Goal: Task Accomplishment & Management: Manage account settings

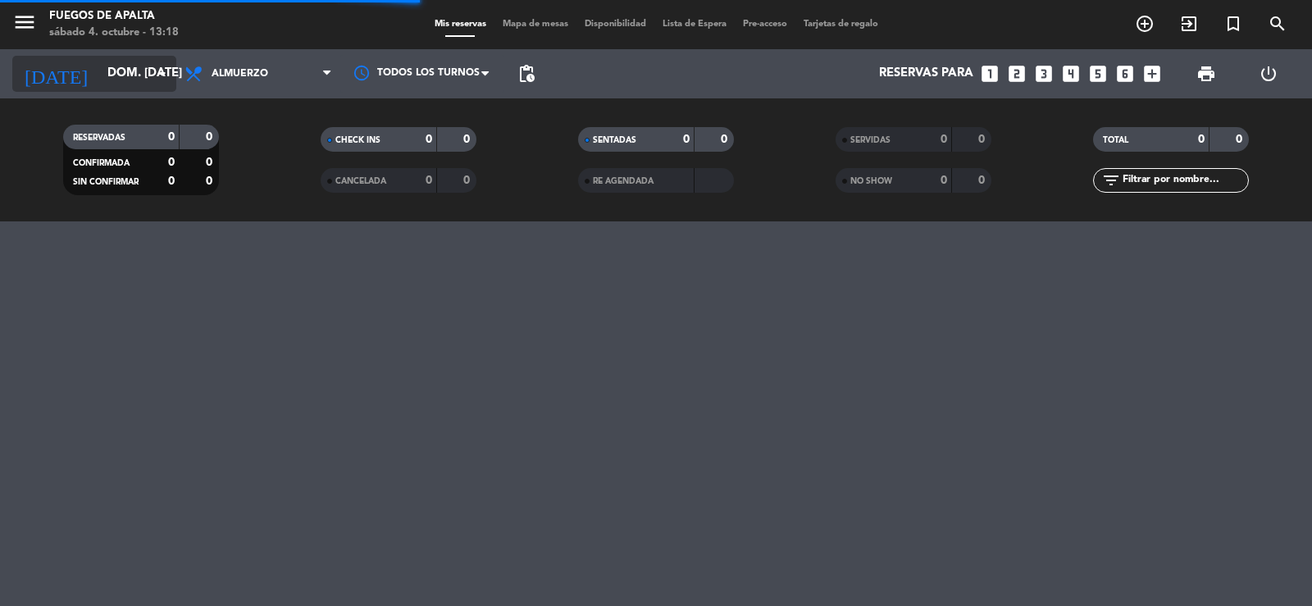
click at [104, 70] on input "dom. [DATE]" at bounding box center [178, 73] width 158 height 31
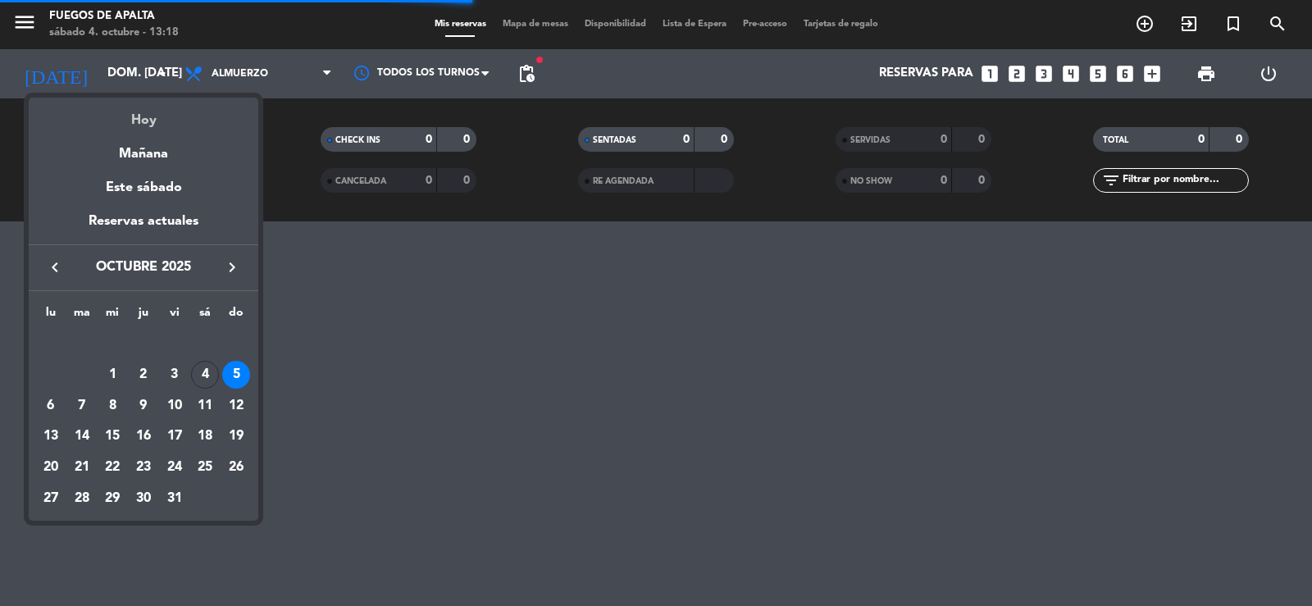
click at [139, 114] on div "Hoy" at bounding box center [144, 115] width 230 height 34
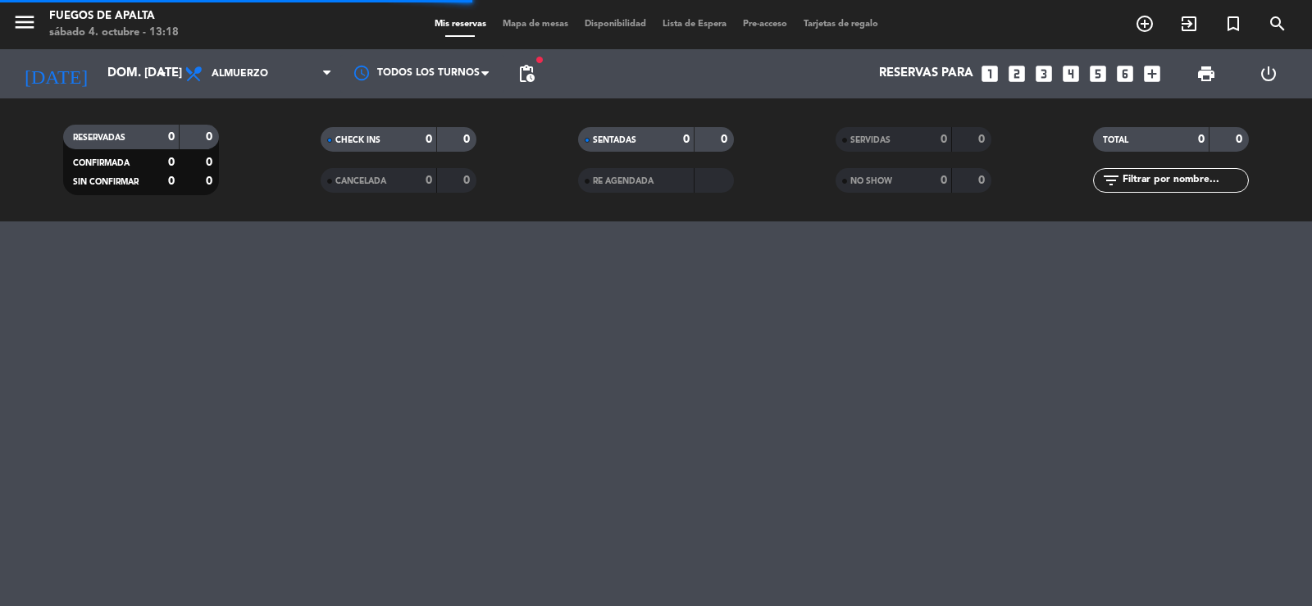
type input "sáb. [DATE]"
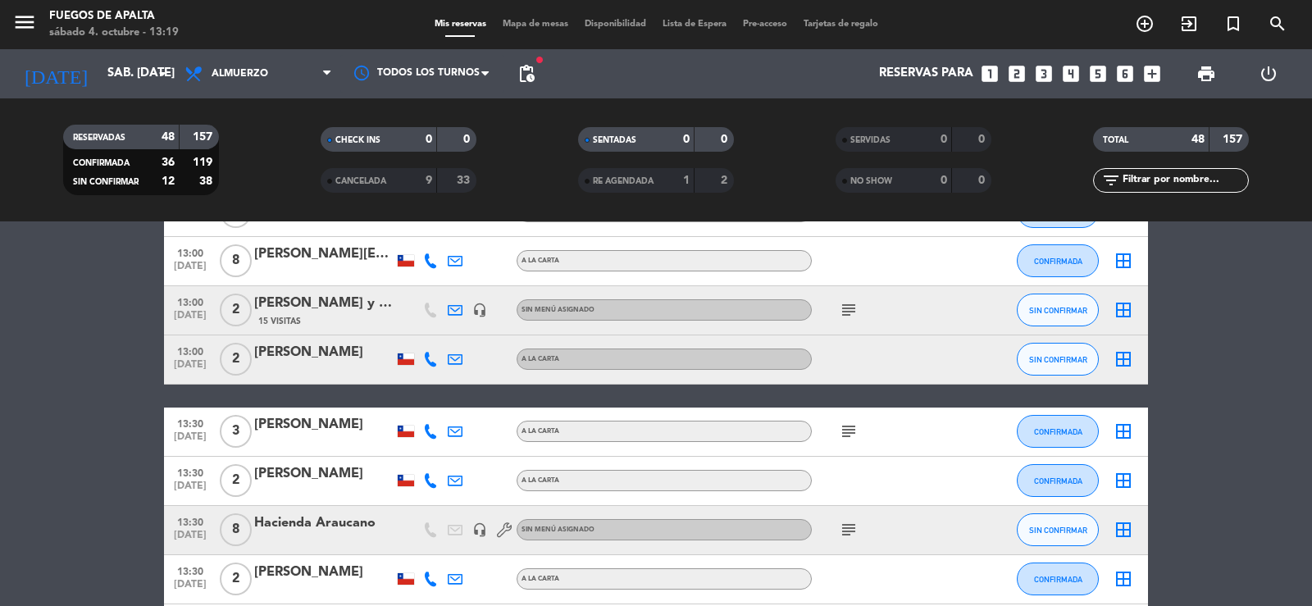
scroll to position [1143, 0]
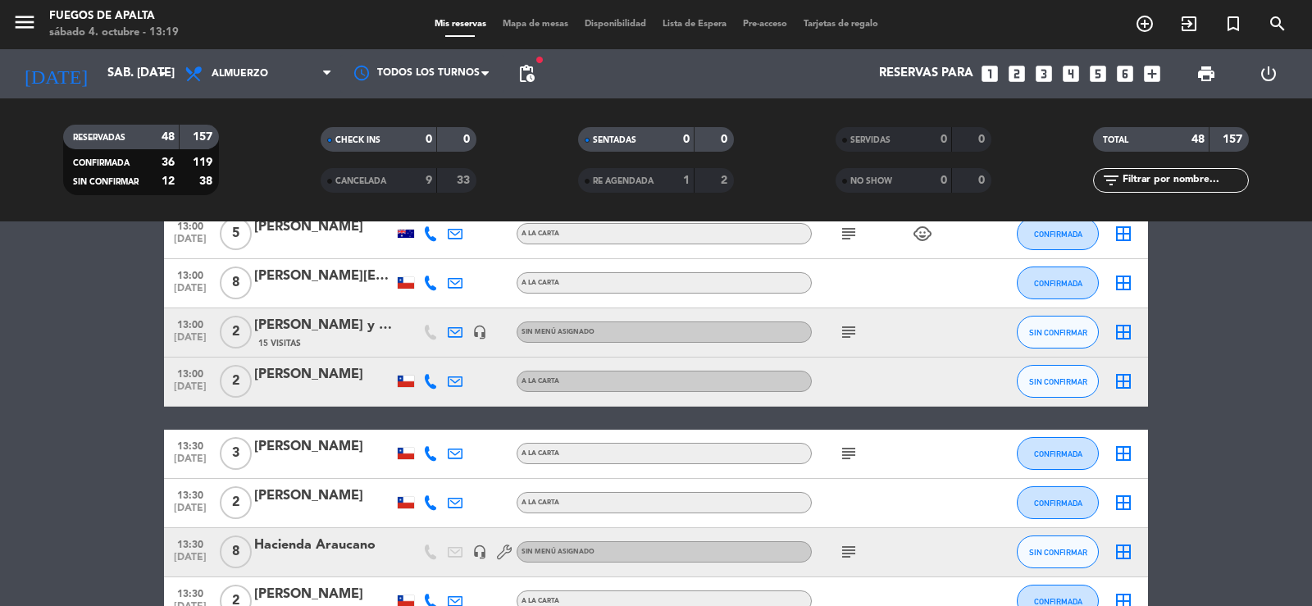
click at [428, 283] on icon at bounding box center [430, 282] width 15 height 15
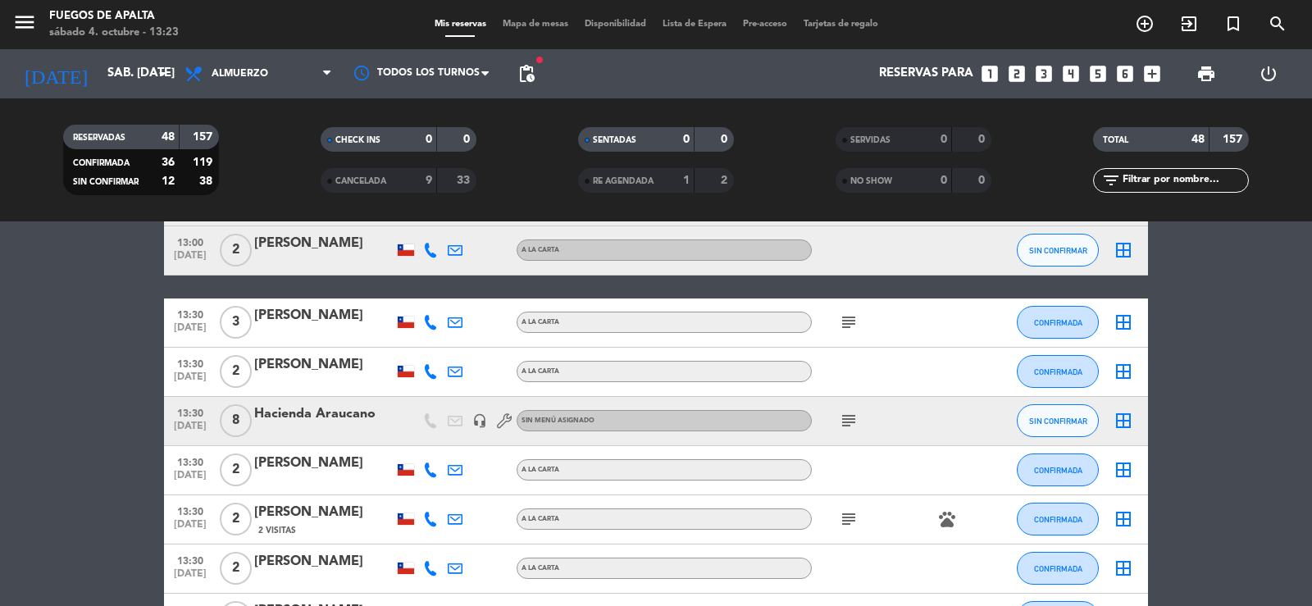
scroll to position [1286, 0]
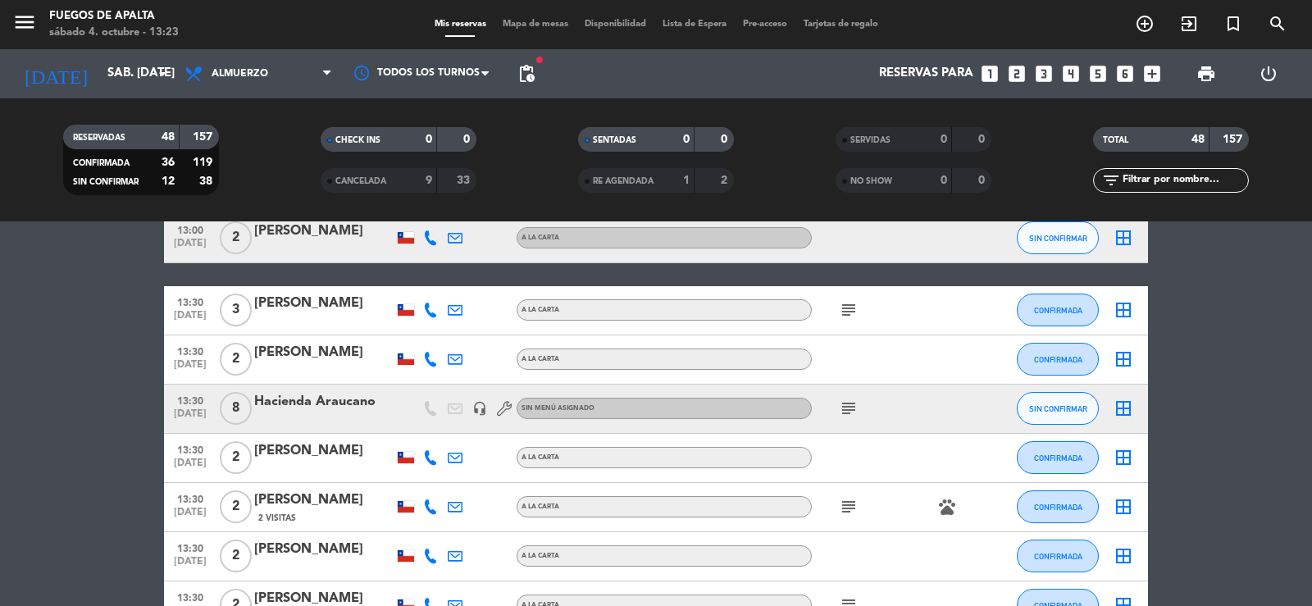
click at [290, 453] on div "[PERSON_NAME]" at bounding box center [323, 450] width 139 height 21
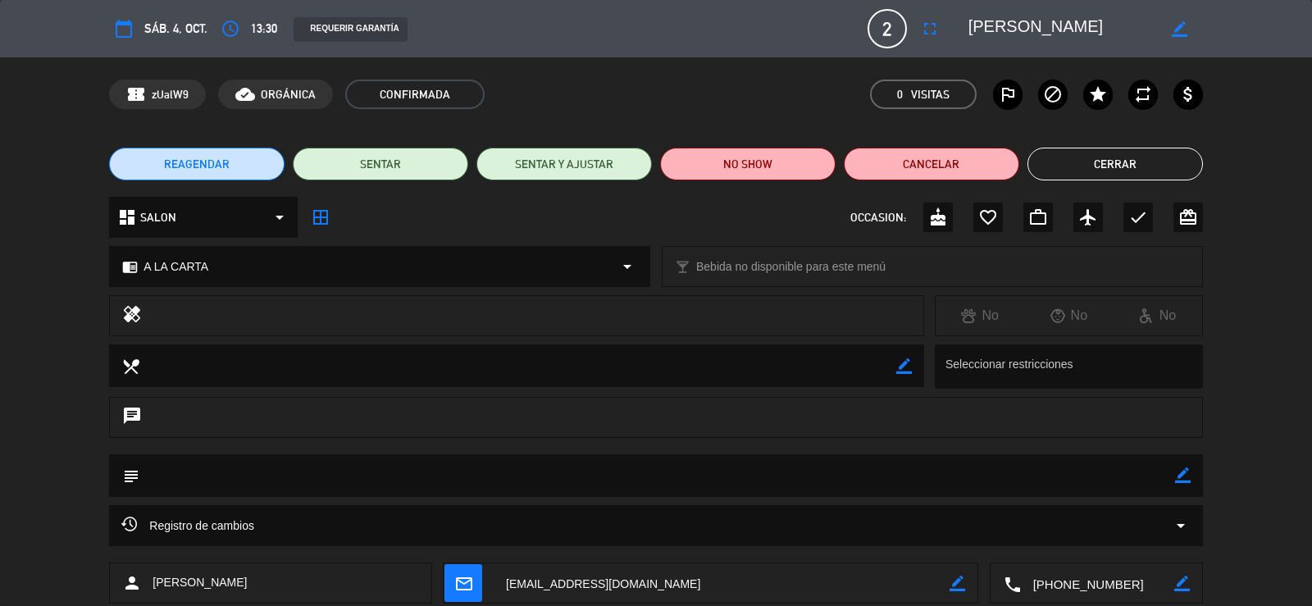
click at [1184, 475] on icon "border_color" at bounding box center [1183, 475] width 16 height 16
type textarea "M10"
click at [1181, 480] on icon at bounding box center [1183, 475] width 16 height 16
click at [1139, 158] on button "Cerrar" at bounding box center [1114, 164] width 175 height 33
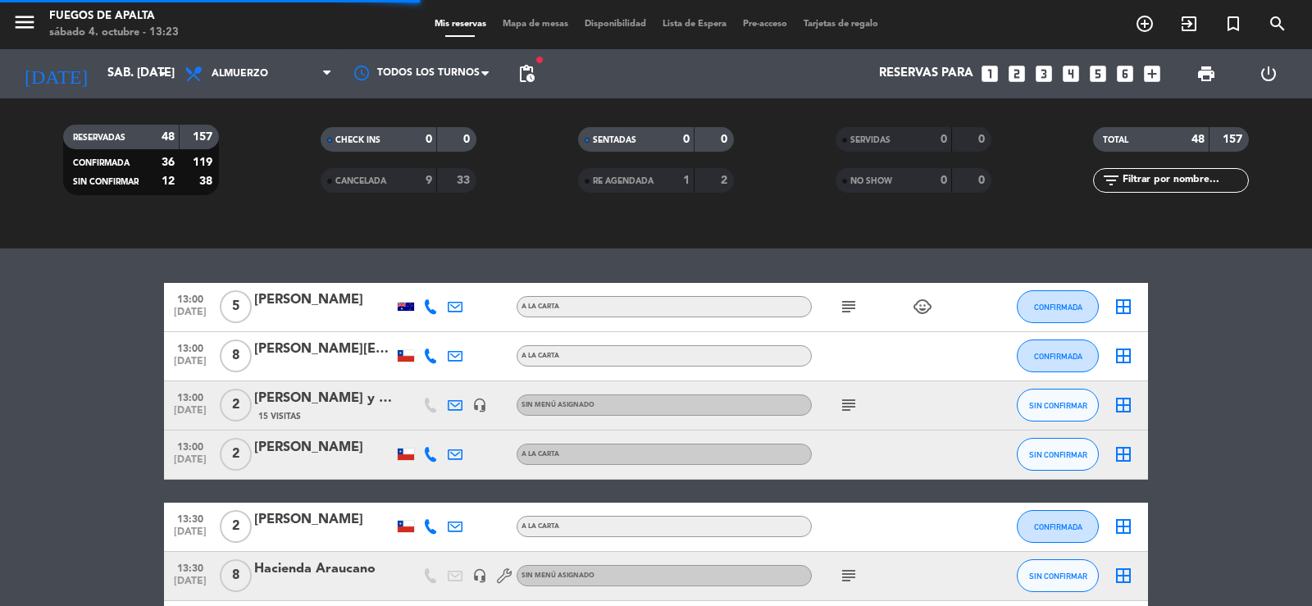
scroll to position [1503, 0]
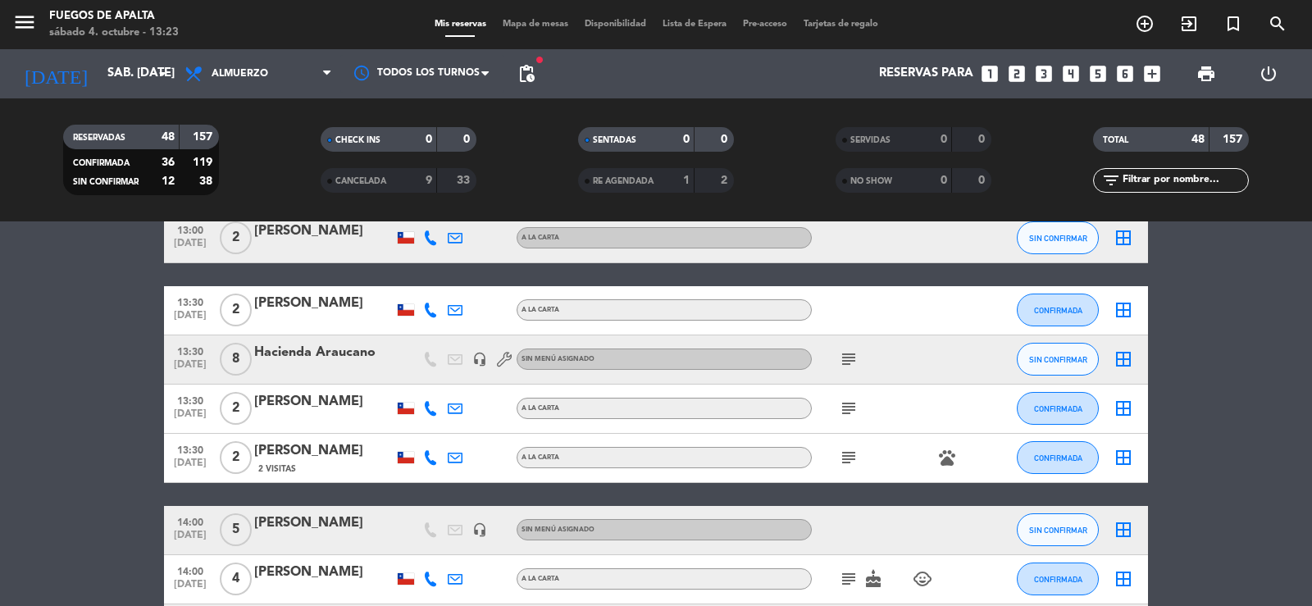
click at [857, 407] on icon "subject" at bounding box center [849, 408] width 20 height 20
click at [1060, 402] on button "CONFIRMADA" at bounding box center [1057, 408] width 82 height 33
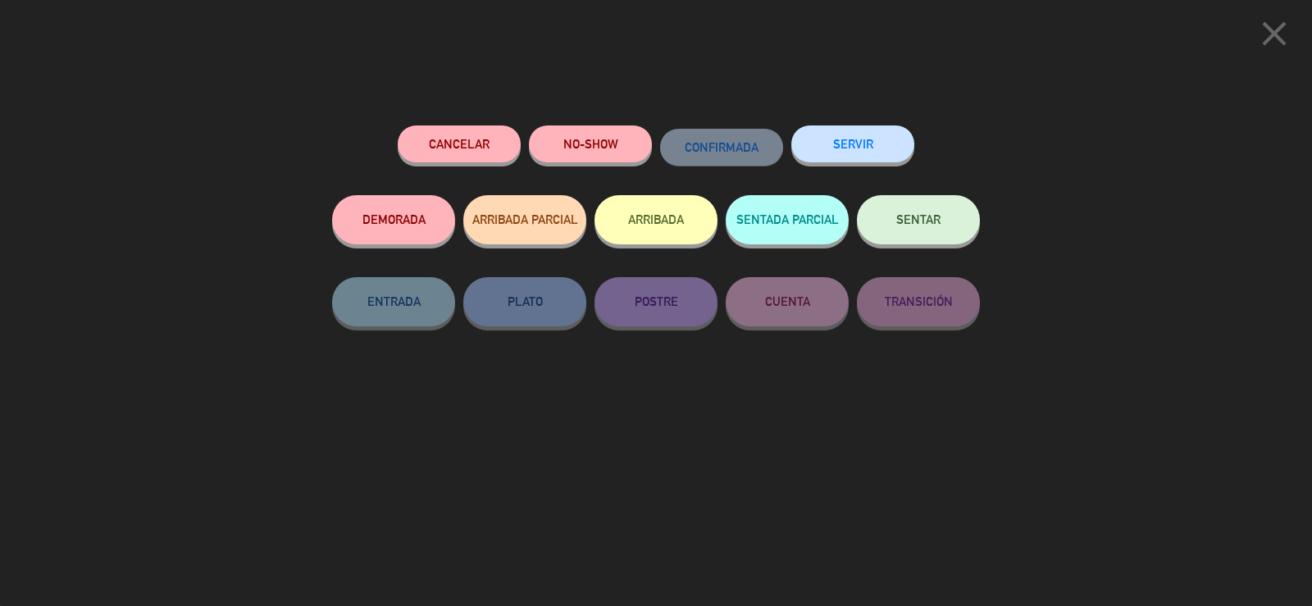
click at [691, 219] on button "ARRIBADA" at bounding box center [655, 219] width 123 height 49
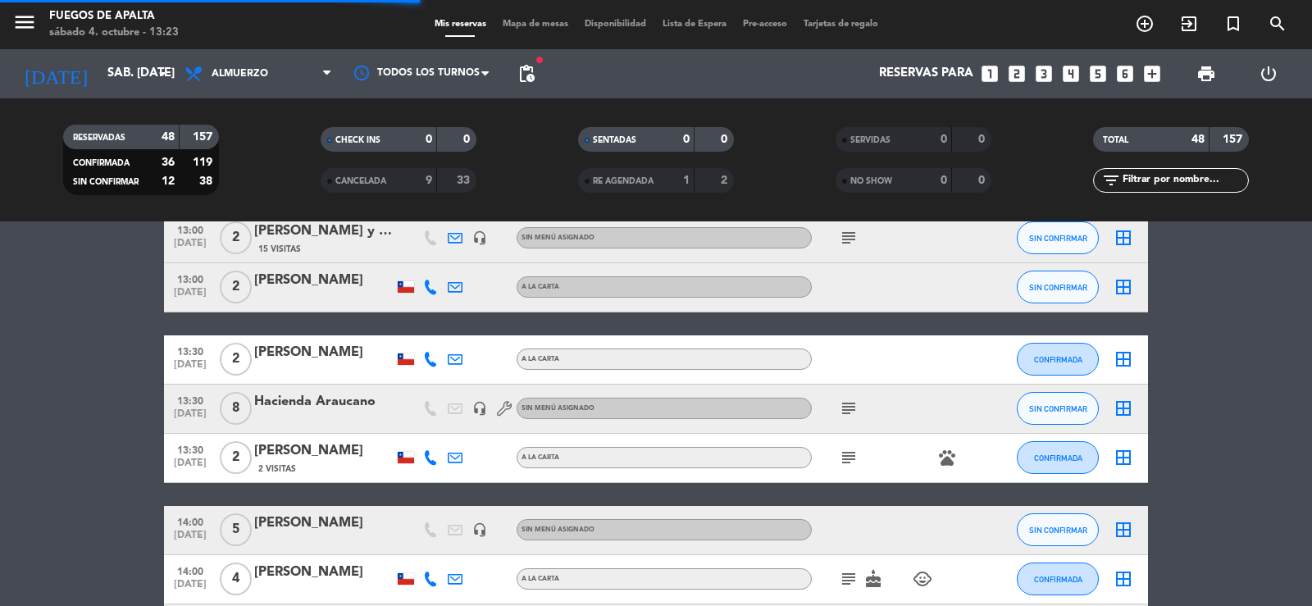
scroll to position [1552, 0]
